Goal: Task Accomplishment & Management: Manage account settings

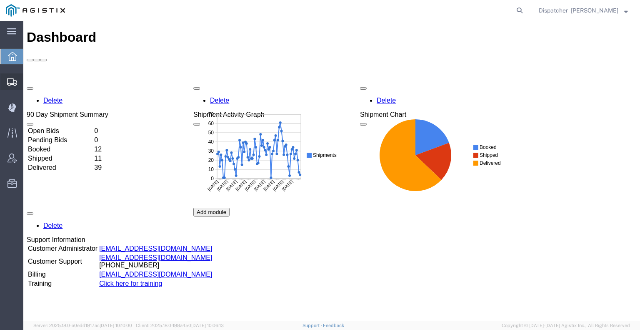
click at [5, 77] on div at bounding box center [11, 81] width 23 height 17
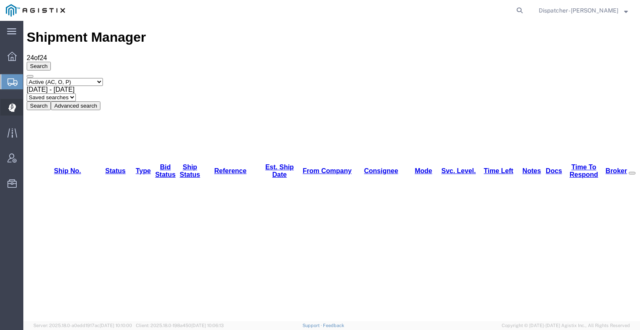
click at [10, 107] on icon at bounding box center [11, 107] width 7 height 8
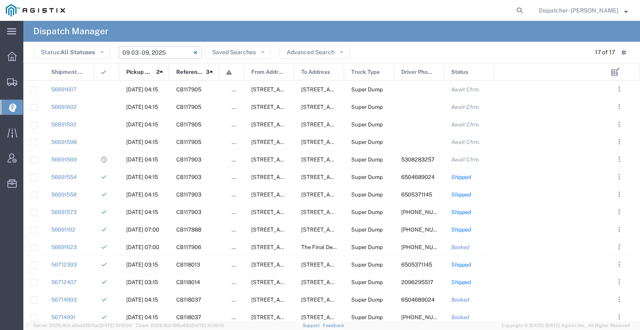
click at [149, 53] on input "09/03/2025 - 09/09/2025" at bounding box center [160, 52] width 83 height 12
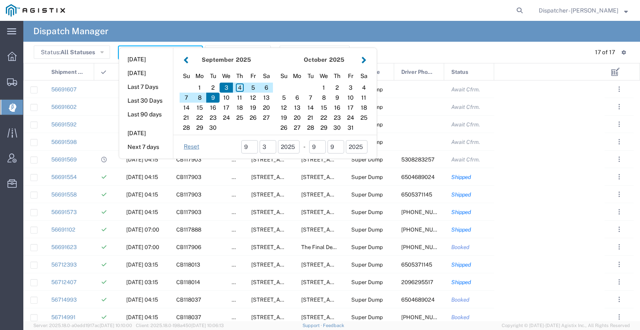
click at [183, 57] on button "button" at bounding box center [186, 59] width 9 height 11
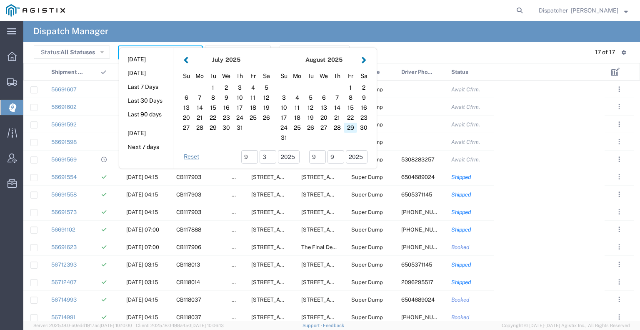
click at [347, 127] on div "29" at bounding box center [350, 127] width 13 height 10
type input "08/29/2025"
type input "08/29/2025 - 08/29/2025"
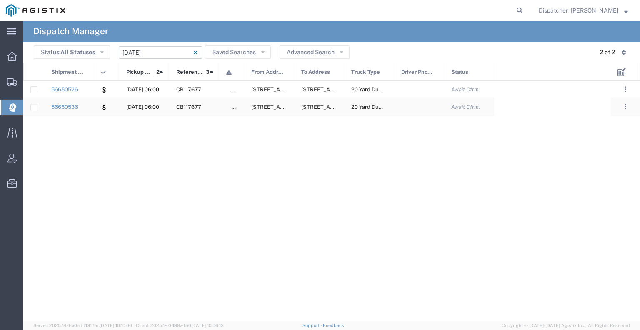
click at [95, 108] on div at bounding box center [106, 106] width 25 height 17
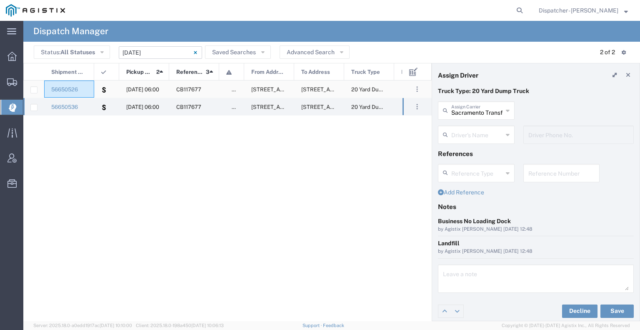
click at [90, 90] on div "56650526" at bounding box center [69, 88] width 50 height 17
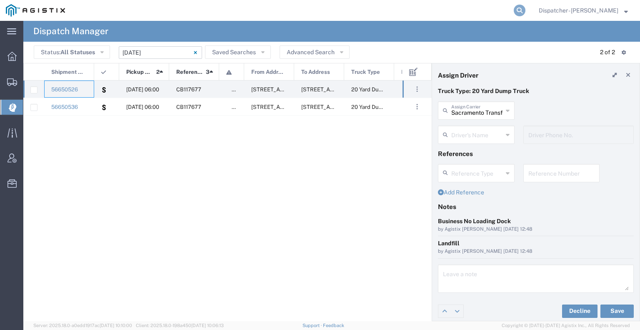
click at [520, 11] on icon at bounding box center [520, 11] width 12 height 12
type input "56651713"
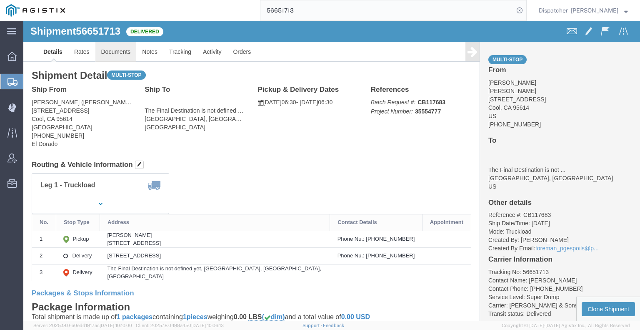
click link "Documents"
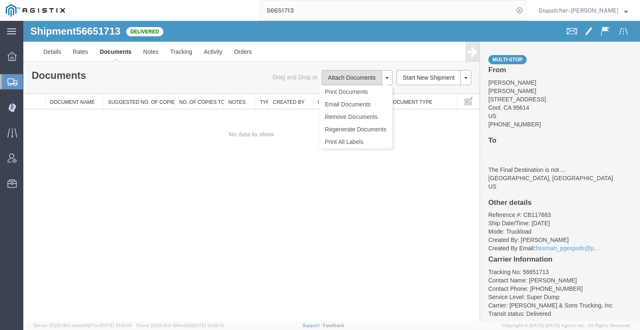
click at [357, 74] on button "Attach Documents" at bounding box center [352, 77] width 60 height 15
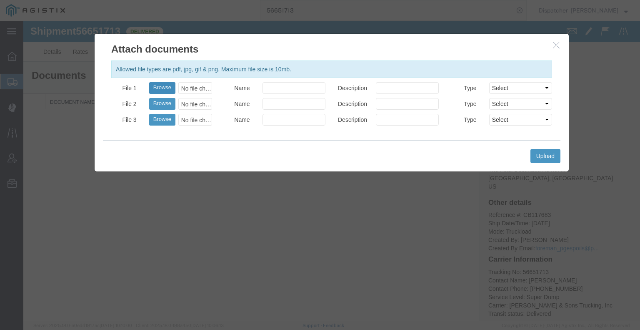
click at [155, 86] on button "Browse" at bounding box center [162, 88] width 26 height 12
type input "C:\fakepath\56651713trktag.pdf"
click at [538, 157] on button "Upload" at bounding box center [545, 156] width 30 height 14
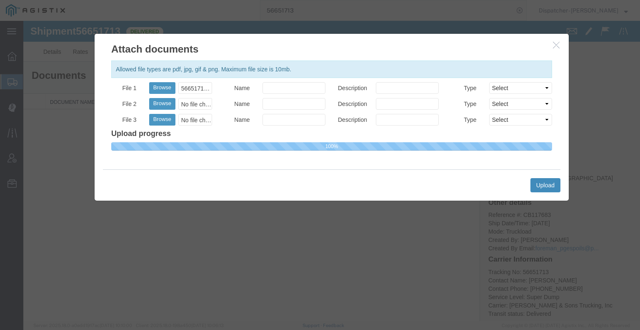
select select
